Goal: Information Seeking & Learning: Learn about a topic

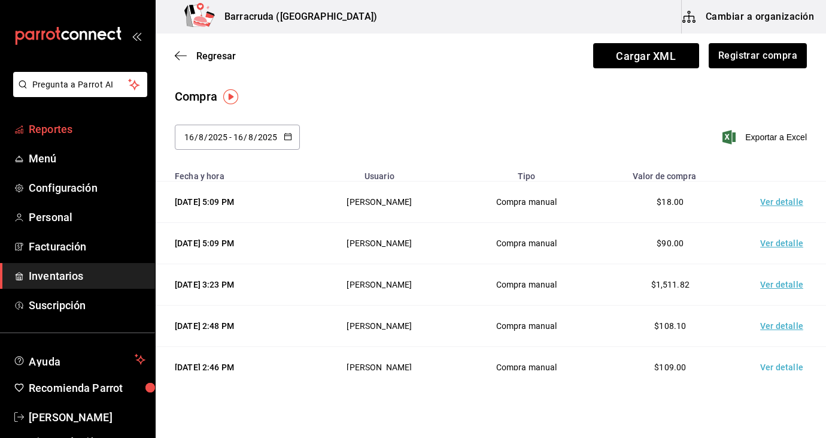
click at [59, 133] on span "Reportes" at bounding box center [87, 129] width 117 height 16
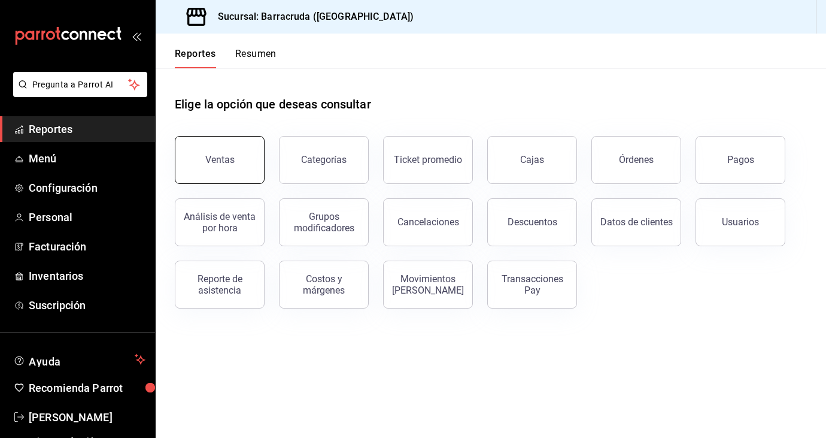
click at [211, 165] on button "Ventas" at bounding box center [220, 160] width 90 height 48
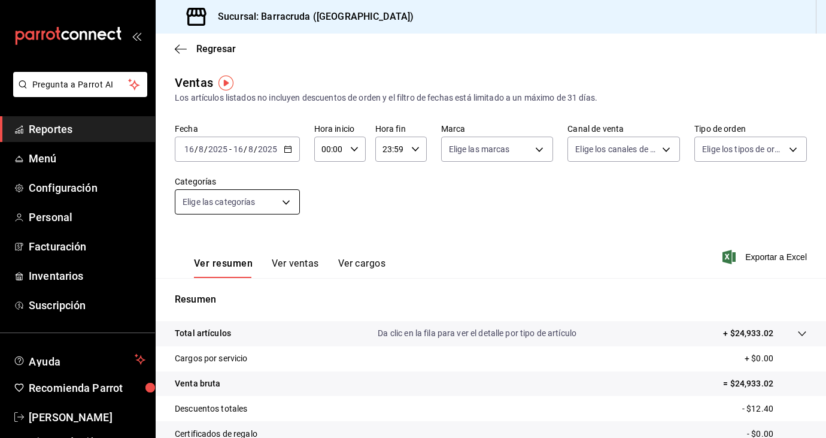
click at [285, 202] on body "Pregunta a Parrot AI Reportes Menú Configuración Personal Facturación Inventari…" at bounding box center [413, 219] width 826 height 438
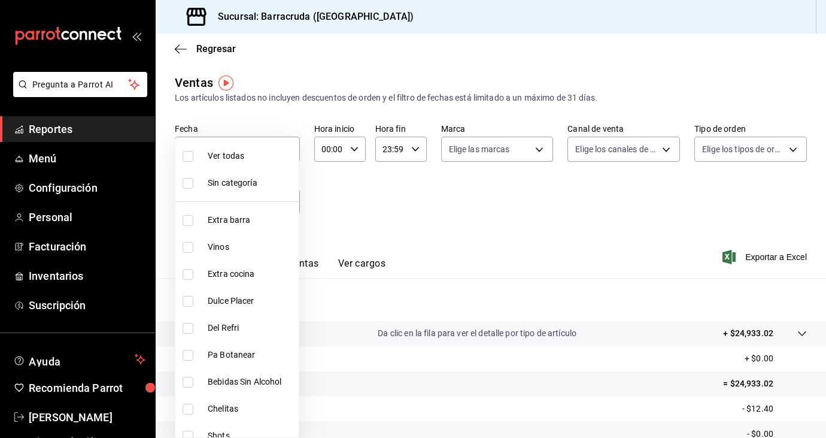
click at [189, 152] on input "checkbox" at bounding box center [188, 156] width 11 height 11
checkbox input "true"
type input "b963c72d-ce85-4c3f-98ed-955f5b3d01ad,f0e73821-c662-412d-b503-729610356999,c693b…"
checkbox input "true"
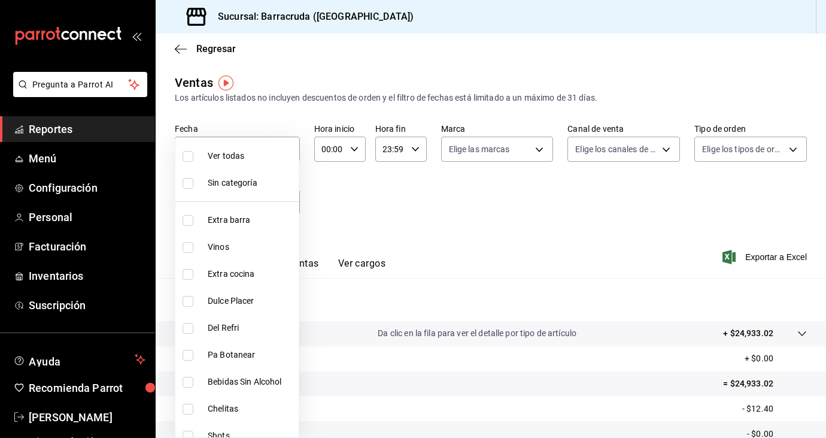
checkbox input "true"
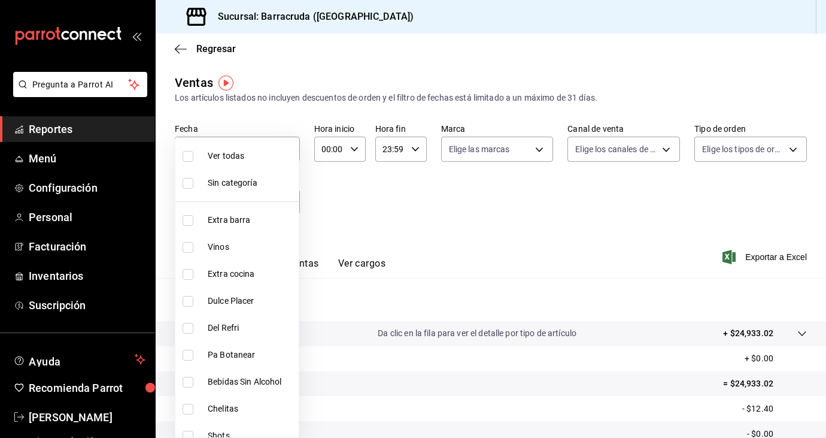
checkbox input "true"
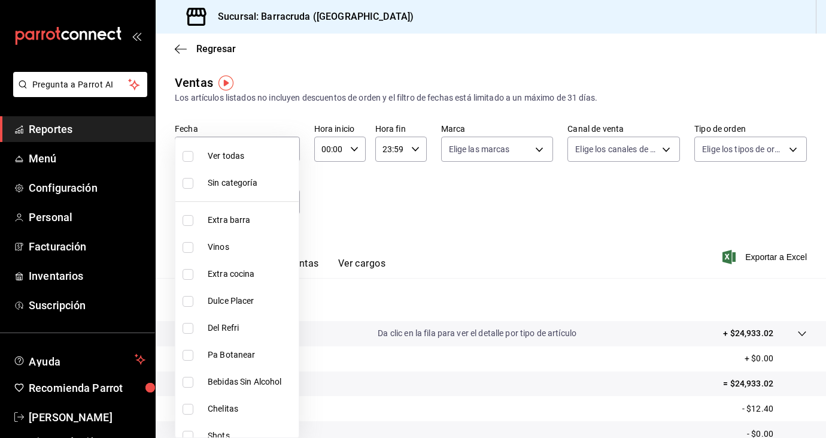
checkbox input "true"
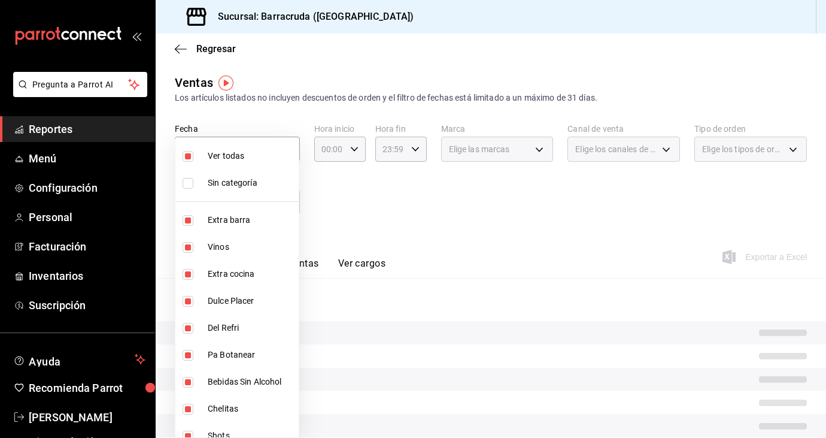
click at [338, 221] on div at bounding box center [413, 219] width 826 height 438
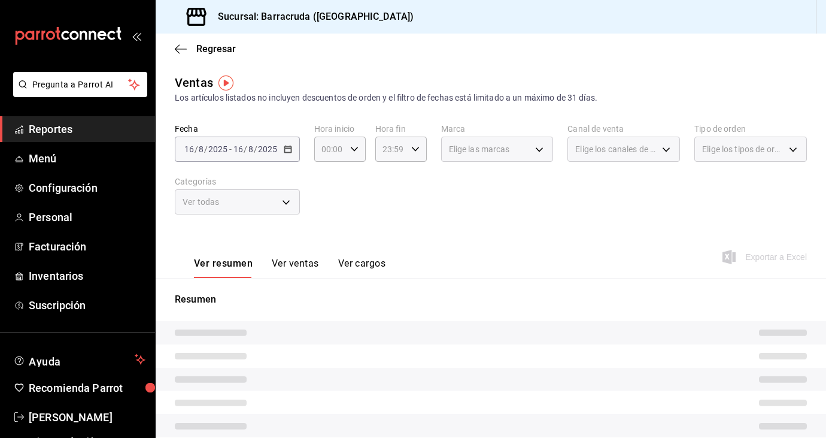
click at [299, 259] on button "Ver ventas" at bounding box center [295, 267] width 47 height 20
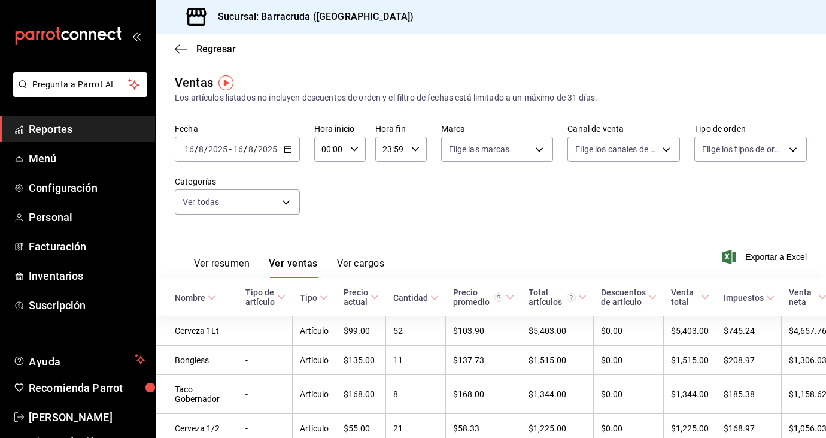
click at [284, 151] on icon "button" at bounding box center [288, 149] width 8 height 8
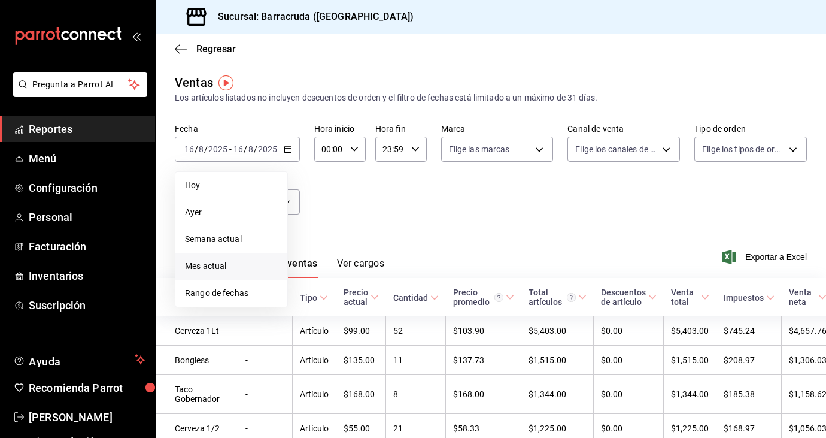
click at [223, 263] on span "Mes actual" at bounding box center [231, 266] width 93 height 13
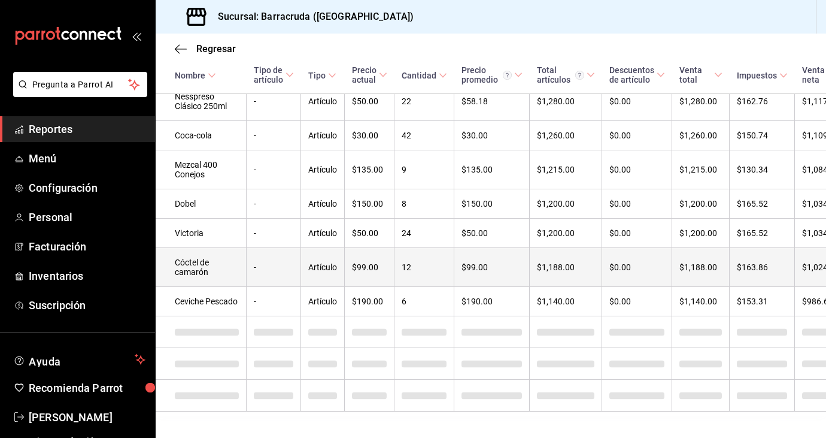
scroll to position [1934, 0]
